Goal: Check status: Check status

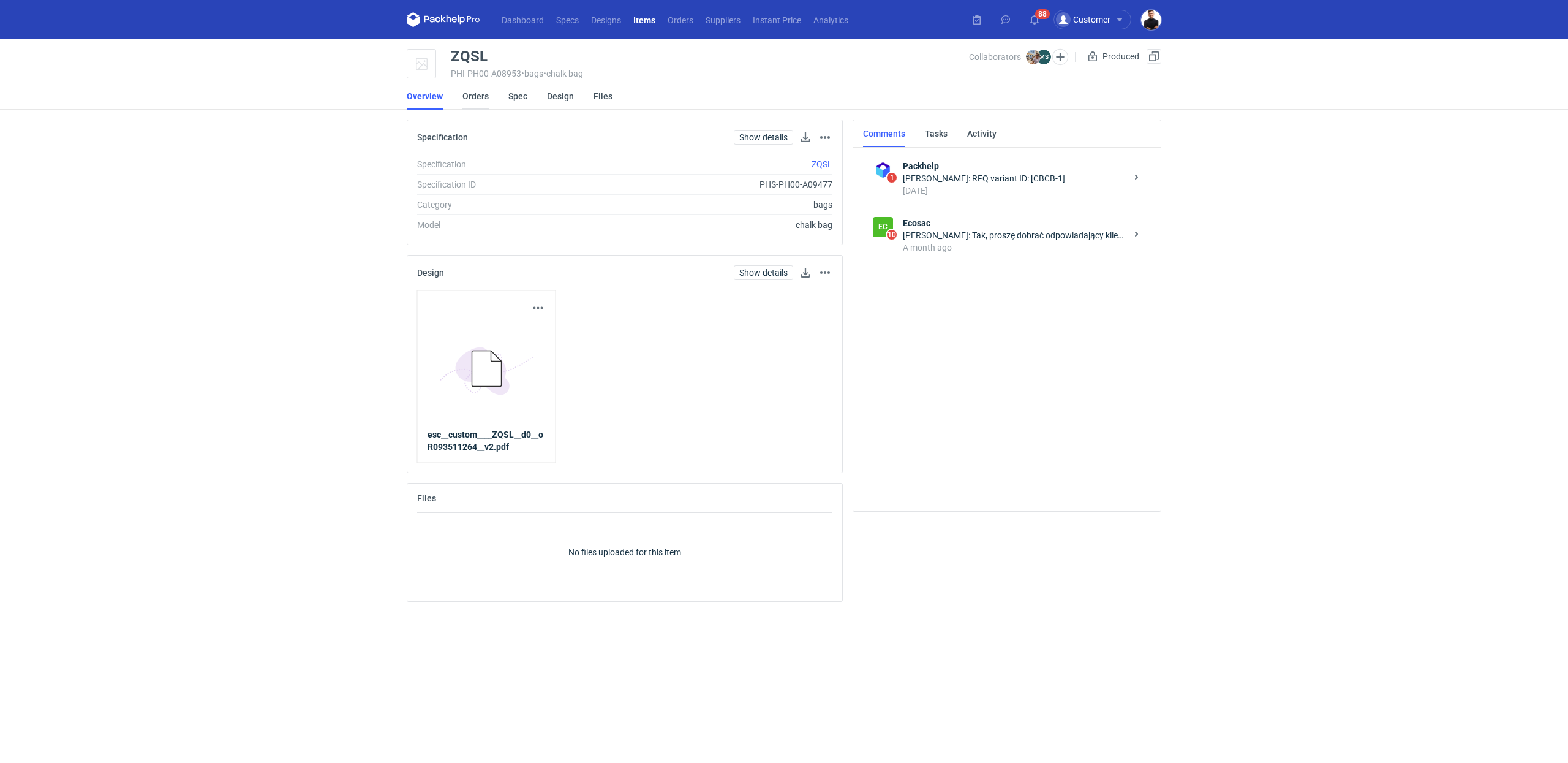
click at [479, 97] on link "Orders" at bounding box center [476, 96] width 26 height 27
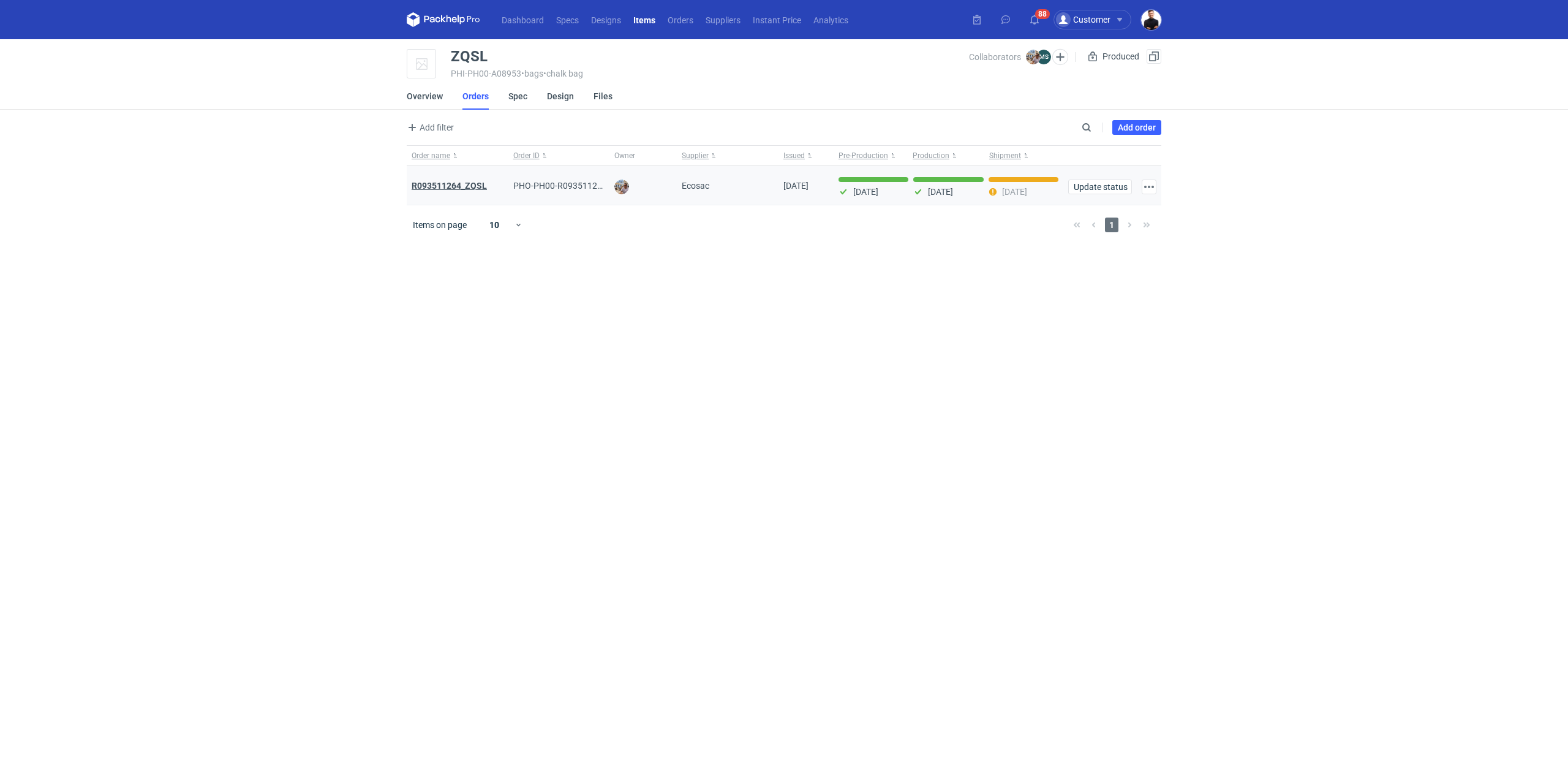
click at [455, 180] on strong "R093511264_ZQSL" at bounding box center [449, 185] width 76 height 10
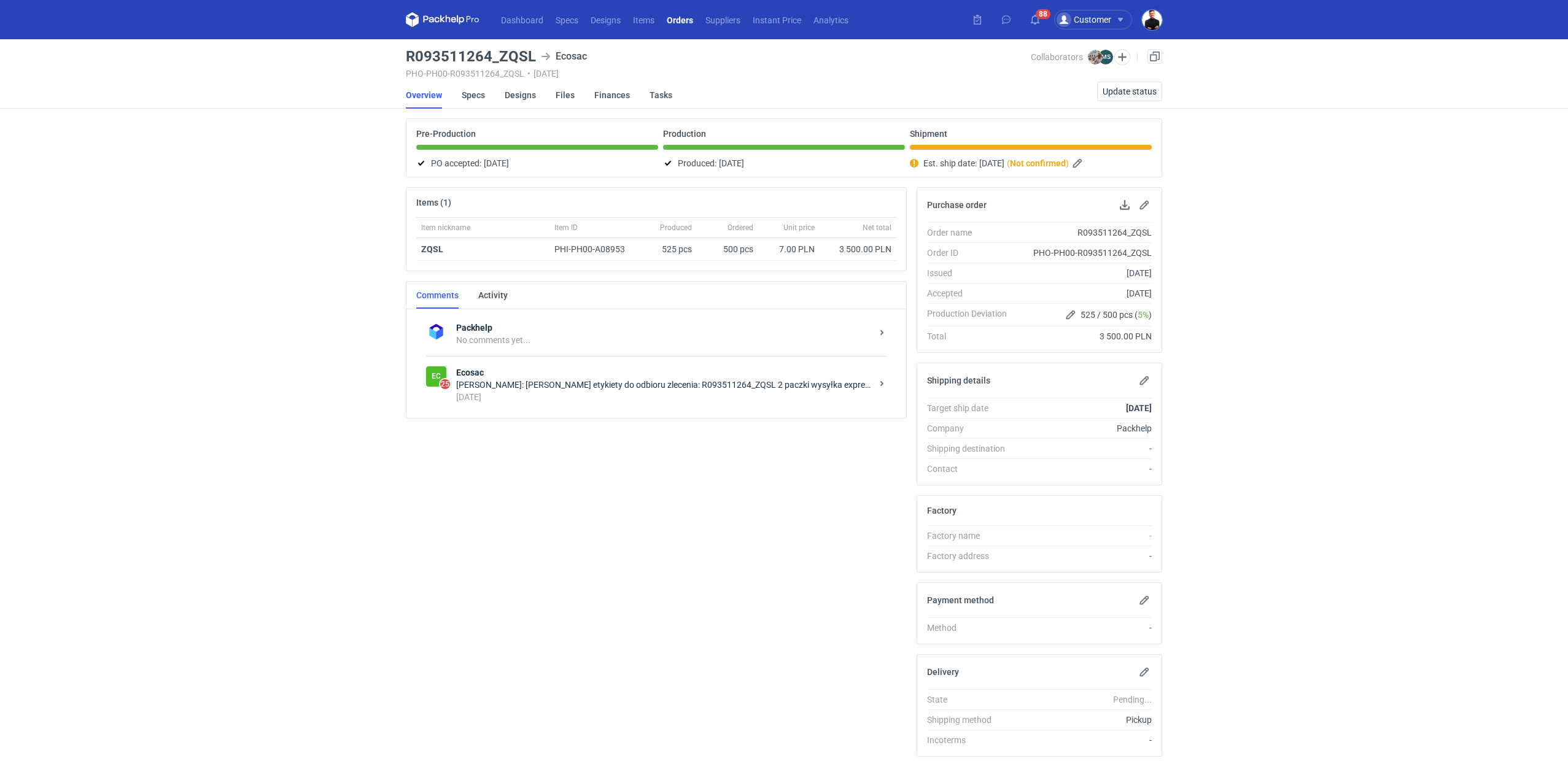
click at [565, 378] on div "[PERSON_NAME]: [PERSON_NAME] etykiety do odbioru zlecenia: R093511264_ZQSL 2 pa…" at bounding box center [664, 384] width 416 height 12
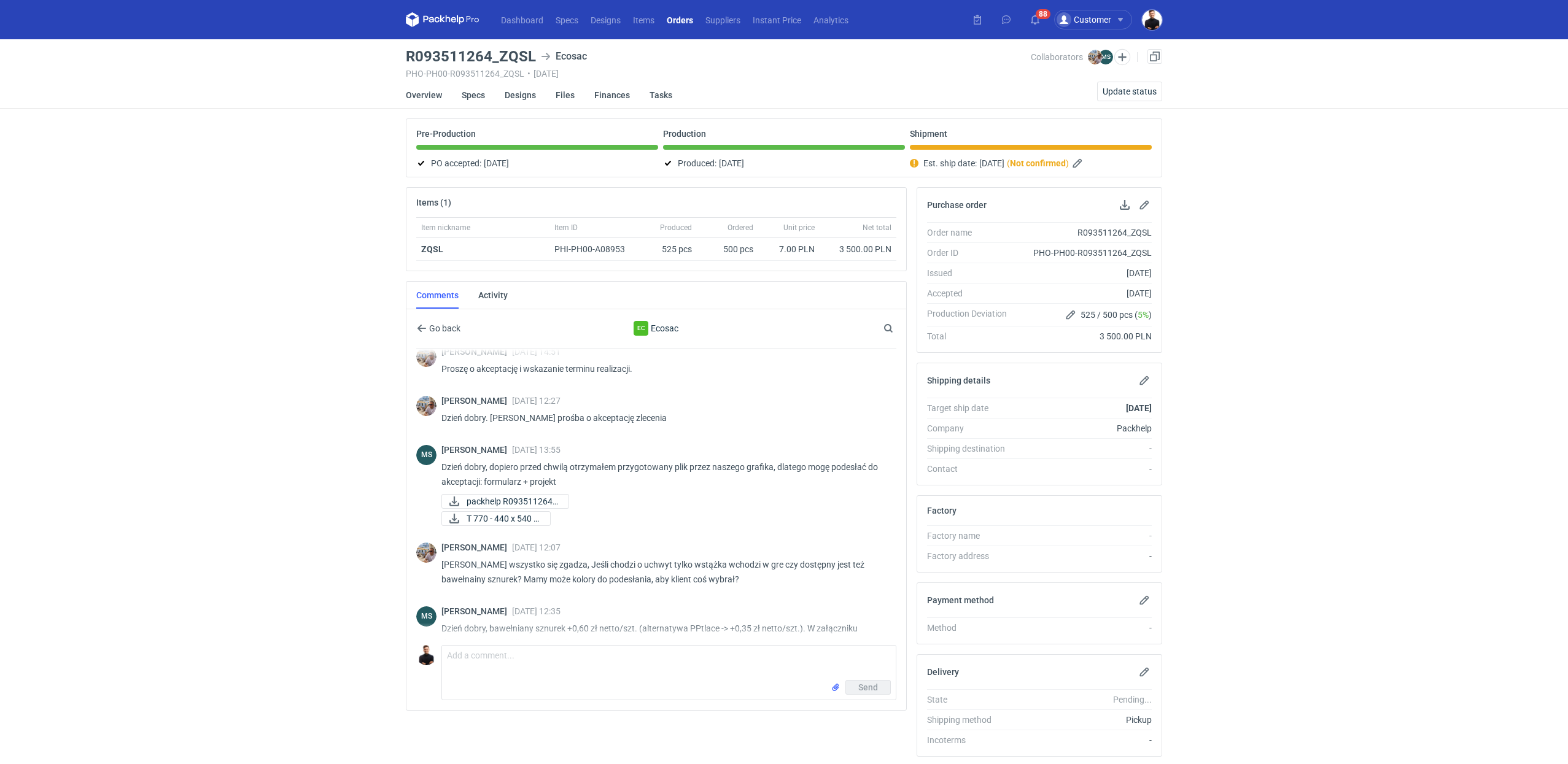
scroll to position [63, 0]
click at [504, 497] on span "packhelp R093511264_..." at bounding box center [513, 501] width 92 height 14
click at [511, 514] on span "T 770 - 440 x 540 x..." at bounding box center [503, 518] width 74 height 14
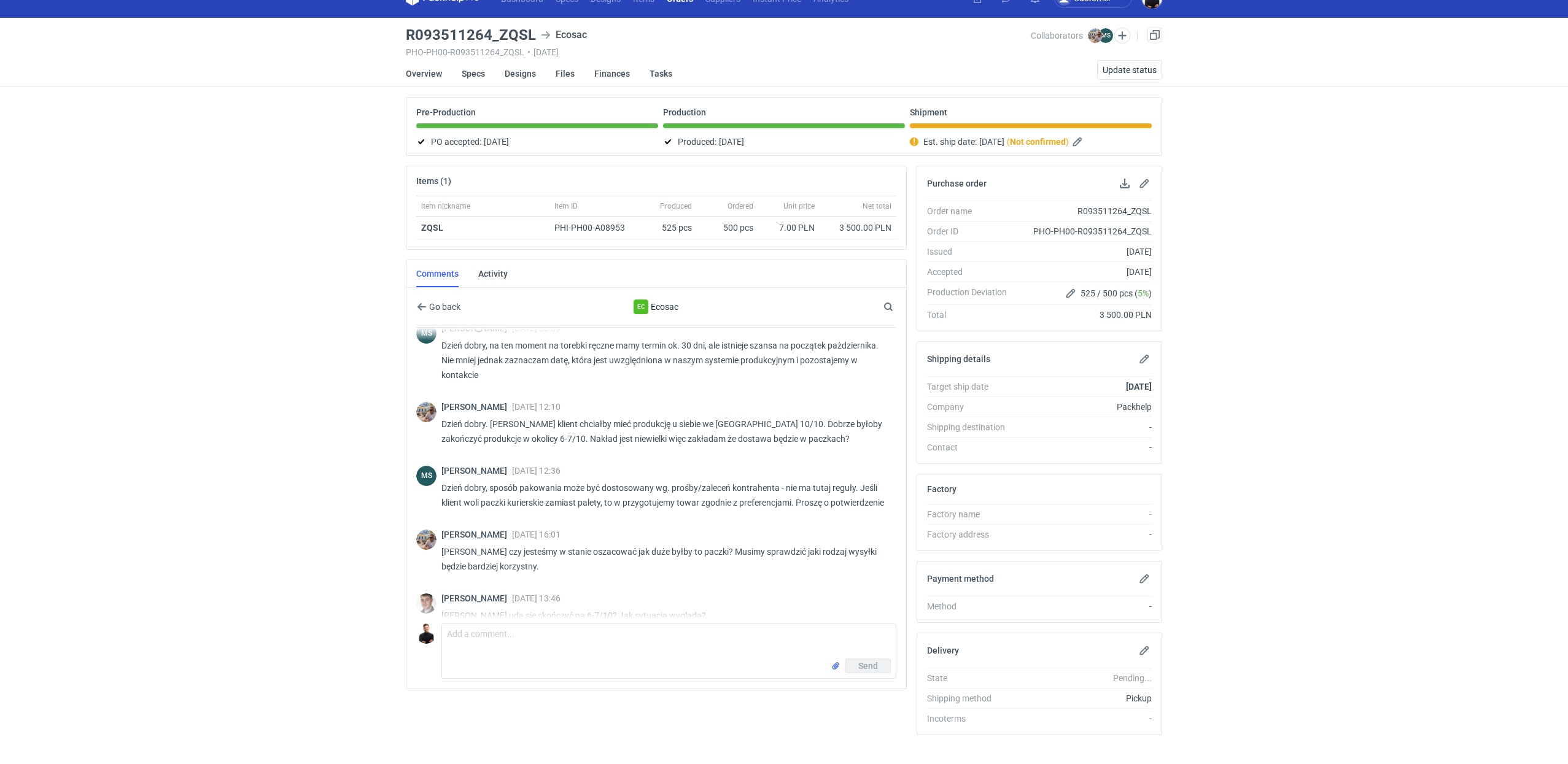
scroll to position [22, 0]
